Goal: Task Accomplishment & Management: Manage account settings

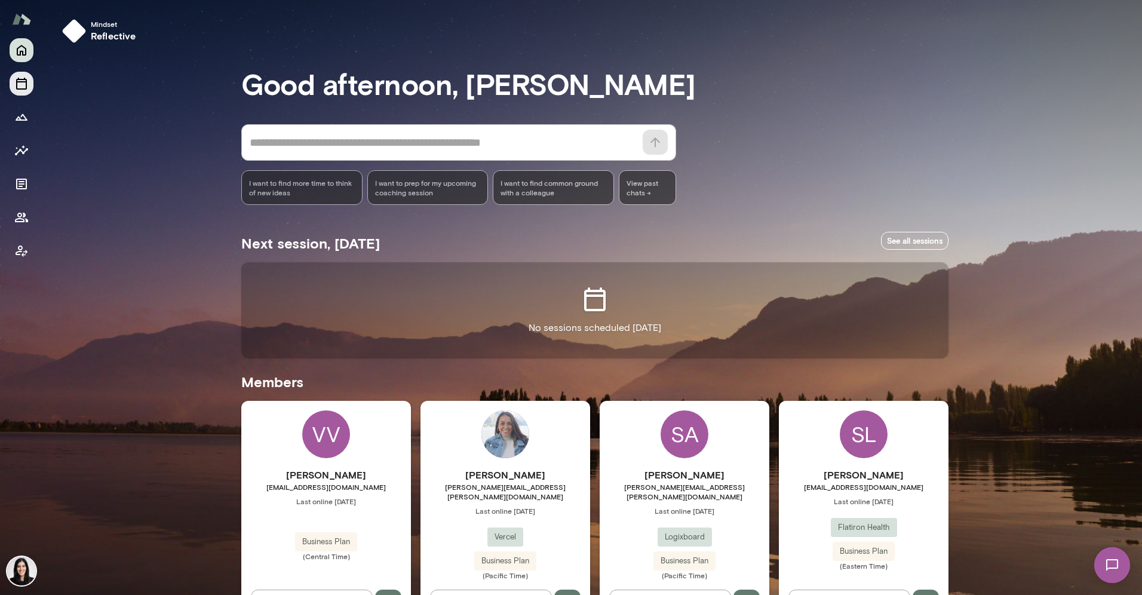
click at [22, 91] on button "Sessions" at bounding box center [22, 84] width 24 height 24
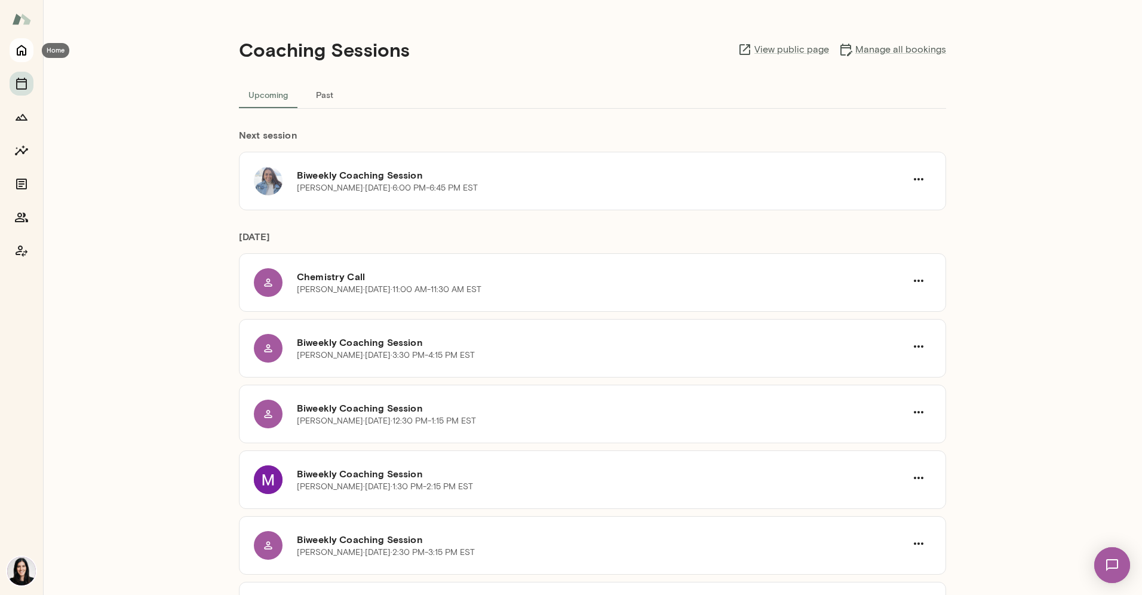
click at [19, 62] on button "Home" at bounding box center [22, 50] width 24 height 24
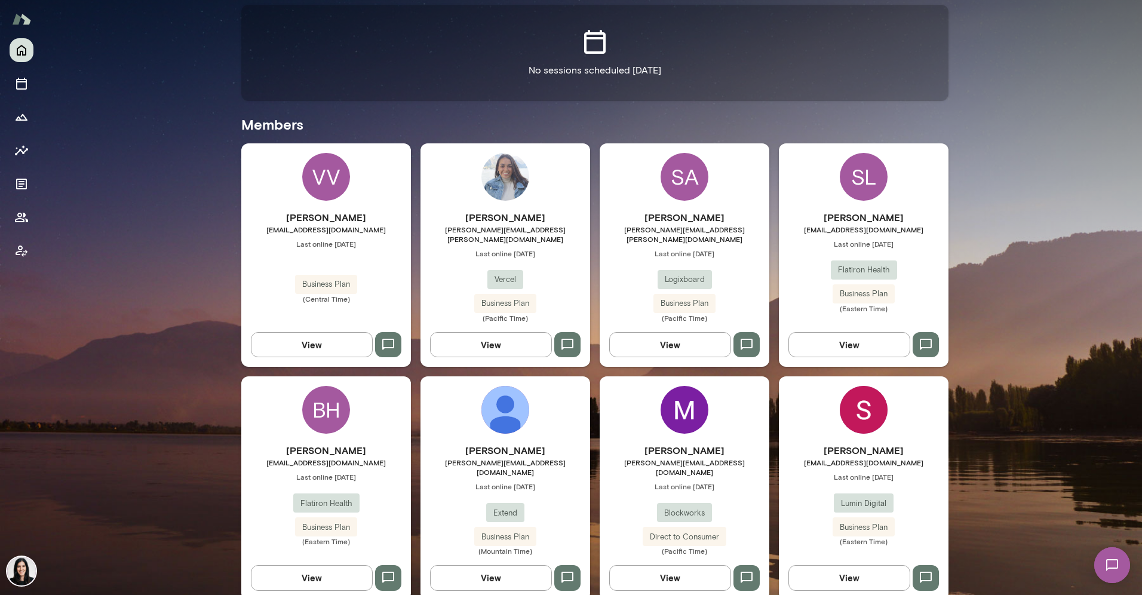
scroll to position [258, 0]
click at [1104, 557] on span "1" at bounding box center [1101, 557] width 5 height 10
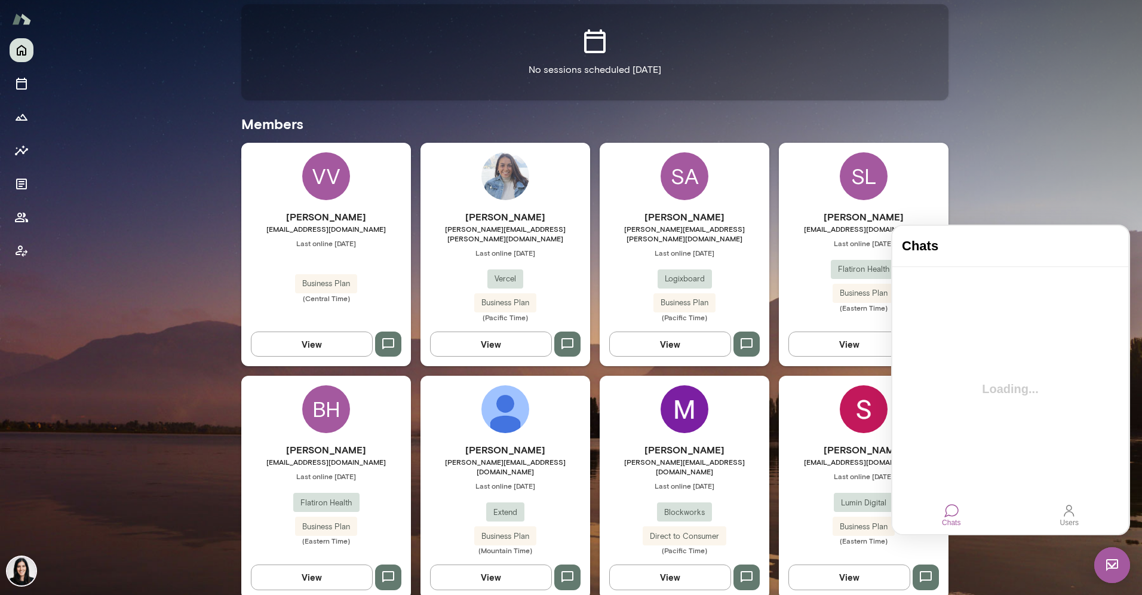
scroll to position [0, 0]
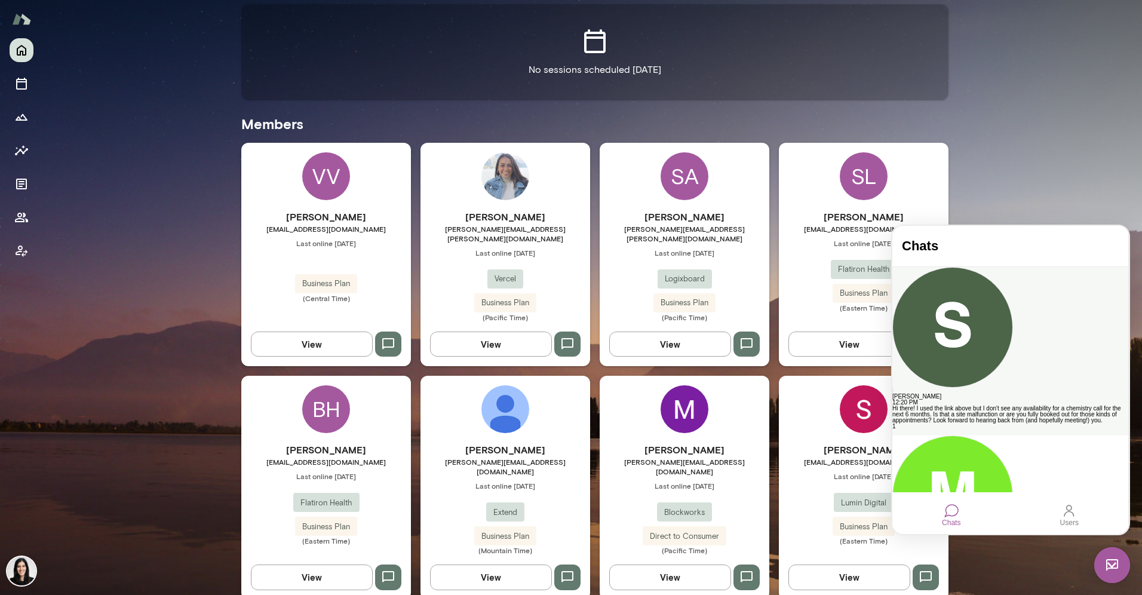
click at [974, 394] on div "[PERSON_NAME]" at bounding box center [1011, 397] width 236 height 6
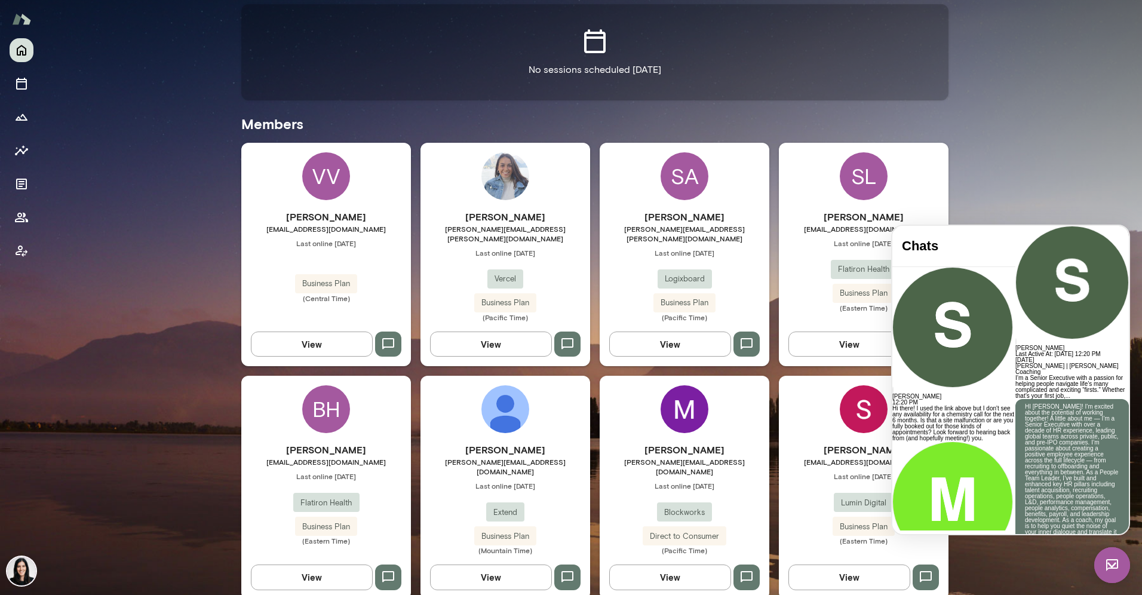
scroll to position [459, 0]
click at [1025, 571] on link "[URL][DOMAIN_NAME][PERSON_NAME][PERSON_NAME]" at bounding box center [1062, 580] width 75 height 19
click at [19, 85] on icon "Sessions" at bounding box center [21, 83] width 14 height 14
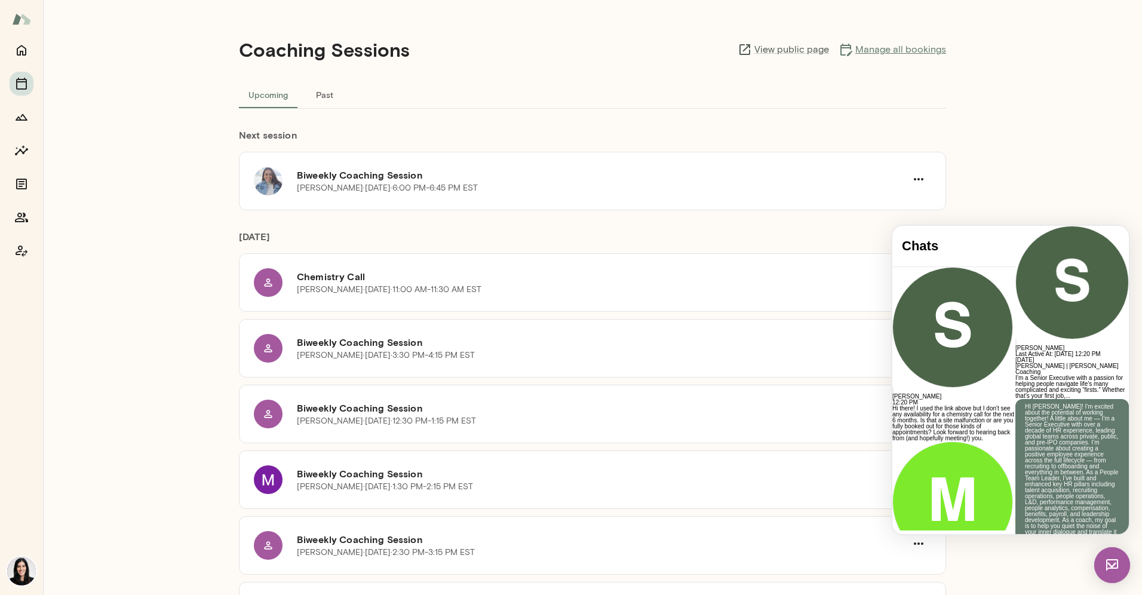
click at [899, 48] on link "Manage all bookings" at bounding box center [893, 49] width 108 height 14
click at [1031, 571] on link "[URL][DOMAIN_NAME][PERSON_NAME][PERSON_NAME]" at bounding box center [1062, 580] width 75 height 19
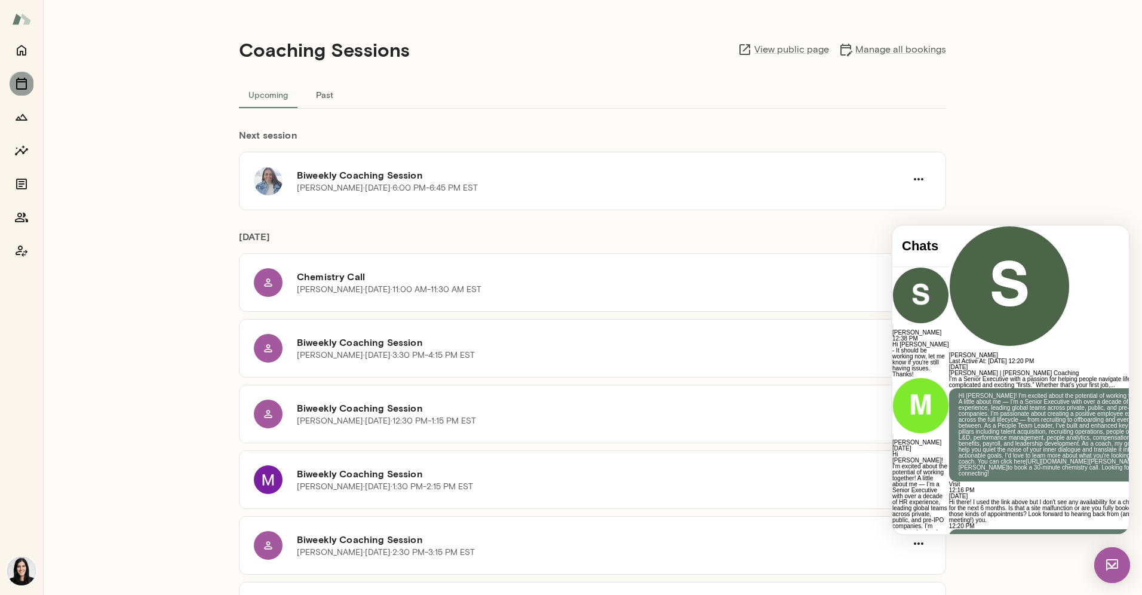
click at [15, 78] on icon "Sessions" at bounding box center [21, 83] width 14 height 14
